Goal: Information Seeking & Learning: Find specific page/section

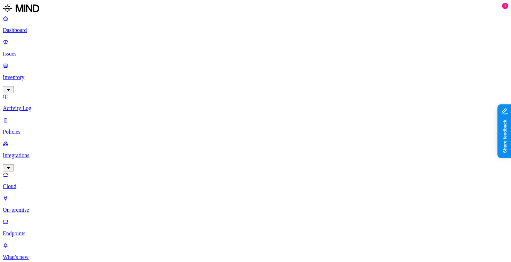
click at [46, 63] on link "Inventory" at bounding box center [255, 78] width 505 height 30
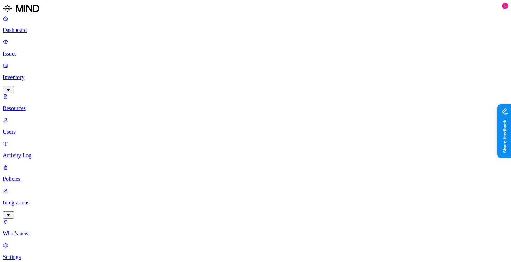
drag, startPoint x: 172, startPoint y: 49, endPoint x: 288, endPoint y: 73, distance: 118.3
drag, startPoint x: 282, startPoint y: 47, endPoint x: 239, endPoint y: 51, distance: 42.9
drag, startPoint x: 239, startPoint y: 51, endPoint x: 281, endPoint y: 51, distance: 41.7
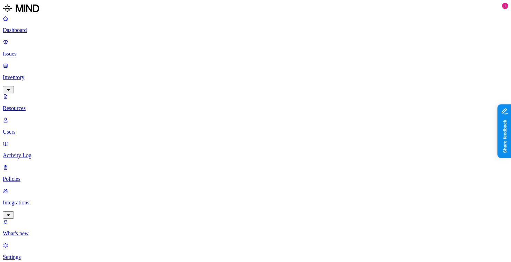
click at [29, 102] on div "What's new 1 Settings" at bounding box center [255, 240] width 505 height 42
click at [29, 102] on p "What's new" at bounding box center [255, 234] width 505 height 6
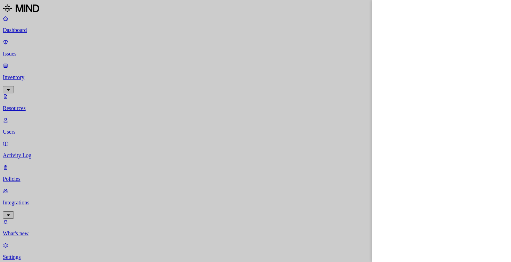
click at [49, 102] on div at bounding box center [255, 131] width 511 height 262
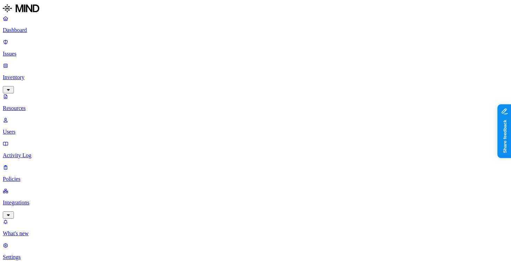
drag, startPoint x: 278, startPoint y: 47, endPoint x: 296, endPoint y: 47, distance: 18.1
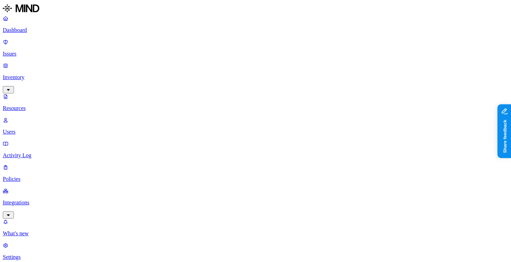
scroll to position [0, 108]
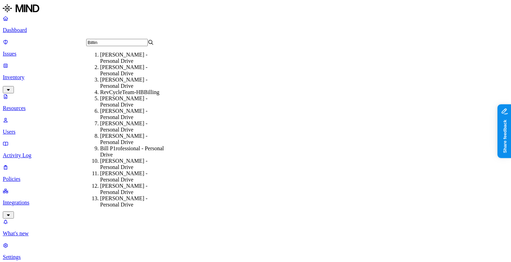
scroll to position [0, 0]
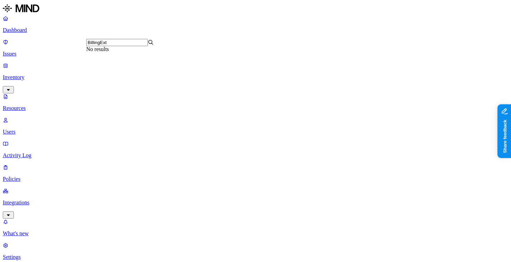
type input "BillingExtr"
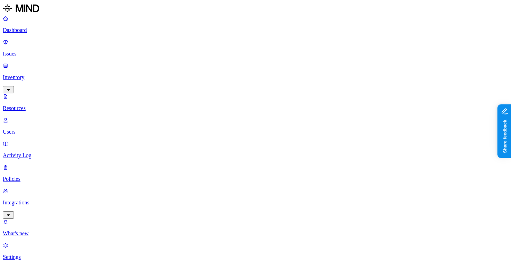
click at [47, 200] on p "Integrations" at bounding box center [255, 203] width 505 height 6
click at [47, 219] on div "Cloud On-premise Endpoints" at bounding box center [255, 251] width 505 height 65
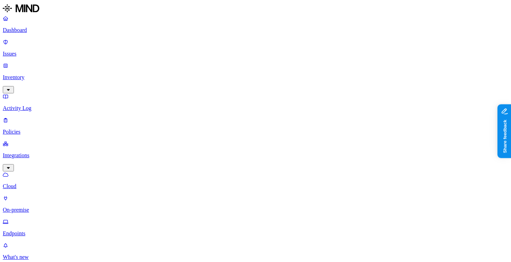
click at [47, 231] on p "Endpoints" at bounding box center [255, 234] width 505 height 6
click at [44, 207] on p "On-premise" at bounding box center [255, 210] width 505 height 6
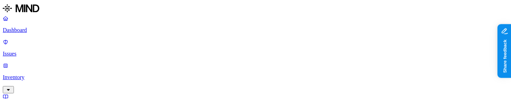
scroll to position [67, 0]
click at [41, 74] on p "Inventory" at bounding box center [255, 77] width 505 height 6
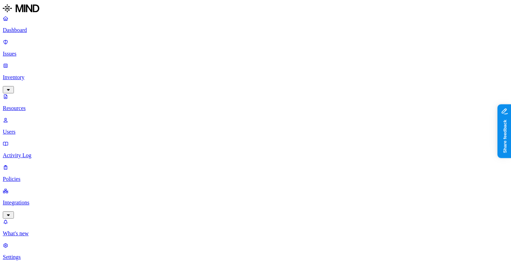
drag, startPoint x: 173, startPoint y: 48, endPoint x: 395, endPoint y: 59, distance: 222.1
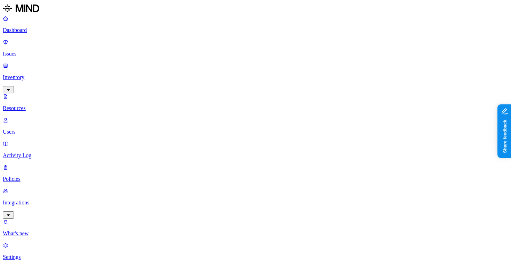
scroll to position [232, 0]
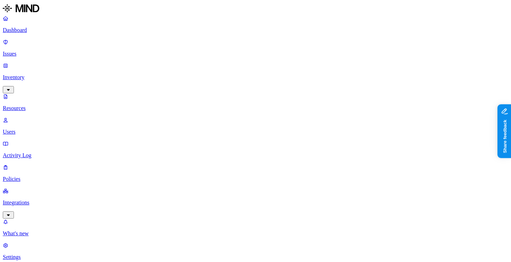
scroll to position [232, 0]
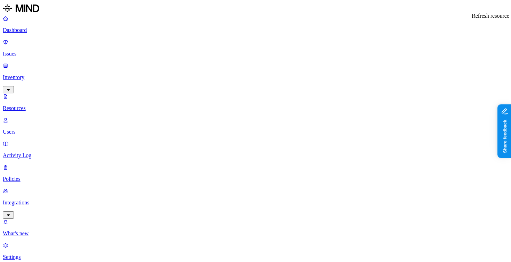
type input "text/plain"
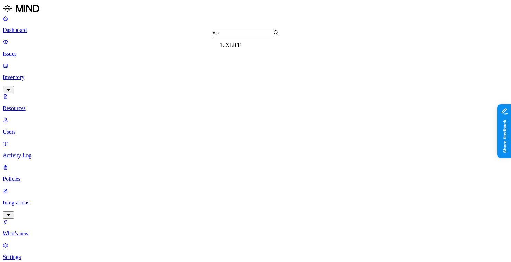
type input "xlsx"
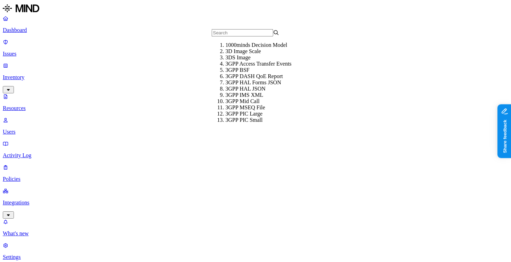
paste input "application/vnd.openxmlformats-officedocument.spreadsheetml.sheet"
type input "application/vnd.openxmlformats-officedocument.spreadsheetml.sheet"
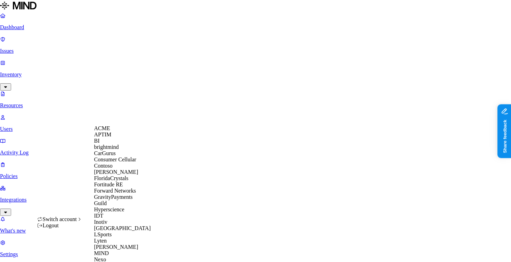
scroll to position [116, 0]
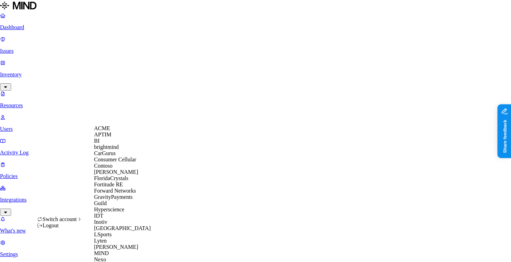
scroll to position [116, 0]
click at [123, 219] on div "Inotiv" at bounding box center [127, 222] width 67 height 6
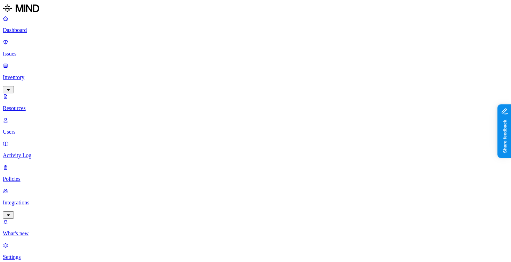
scroll to position [0, 41]
type input "DSN_32465_202501_34957463200015!_MSA_01.edi"
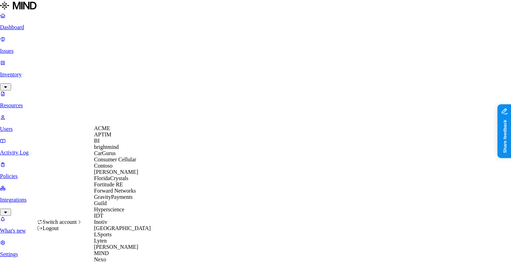
scroll to position [341, 0]
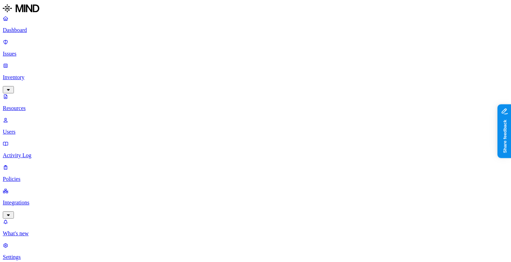
scroll to position [217, 0]
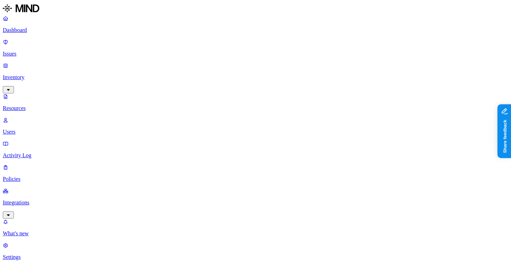
drag, startPoint x: 171, startPoint y: 48, endPoint x: 249, endPoint y: 52, distance: 78.0
drag, startPoint x: 250, startPoint y: 49, endPoint x: 320, endPoint y: 50, distance: 70.6
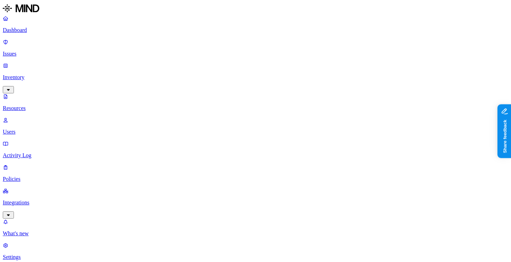
drag, startPoint x: 414, startPoint y: 83, endPoint x: 437, endPoint y: 84, distance: 23.0
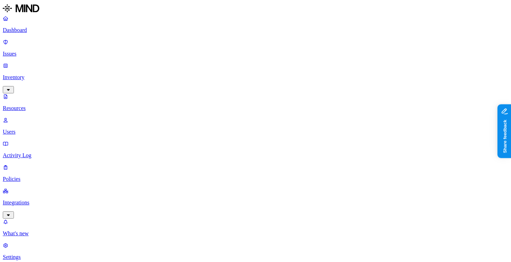
scroll to position [0, 108]
drag, startPoint x: 452, startPoint y: 83, endPoint x: 408, endPoint y: 82, distance: 43.8
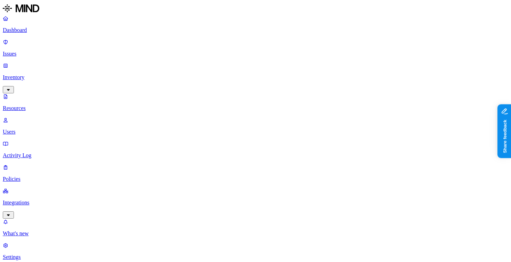
copy div "BillingExtracts2/Availity"
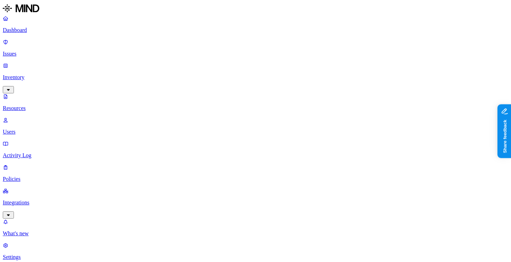
copy div "BillingExtracts2"
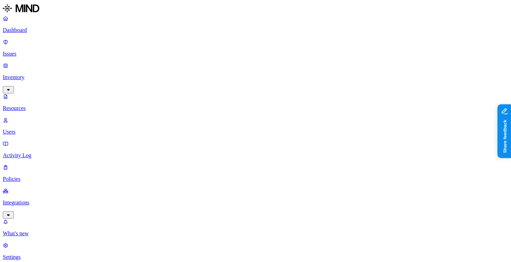
click at [54, 32] on p "Dashboard" at bounding box center [255, 30] width 505 height 6
